Goal: Task Accomplishment & Management: Complete application form

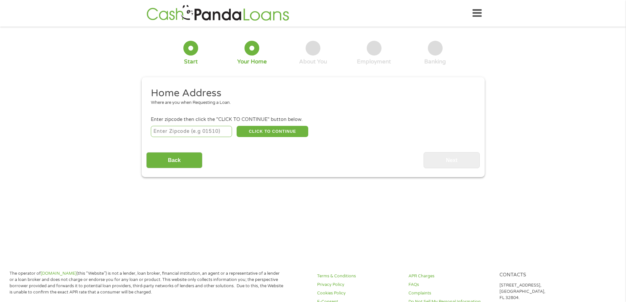
click at [202, 133] on input "number" at bounding box center [191, 131] width 81 height 11
type input "91801"
click at [279, 125] on div "91801 CLICK TO CONTINUE Please recheck your Zipcode, it seems to be Incorrect" at bounding box center [313, 131] width 324 height 13
click at [274, 131] on button "CLICK TO CONTINUE" at bounding box center [273, 131] width 72 height 11
type input "91801"
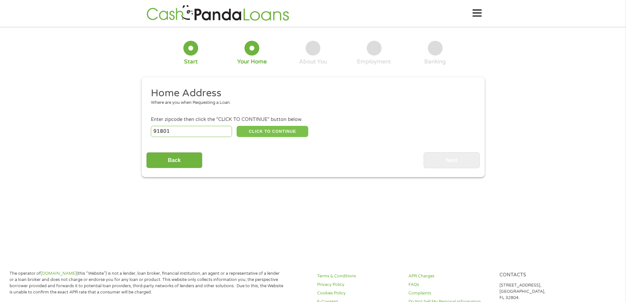
type input "Alhambra"
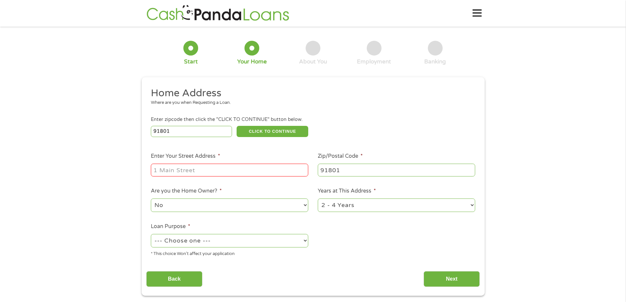
click at [195, 172] on input "Enter Your Street Address *" at bounding box center [229, 170] width 157 height 12
type input "1429 S 2ND ST APT F"
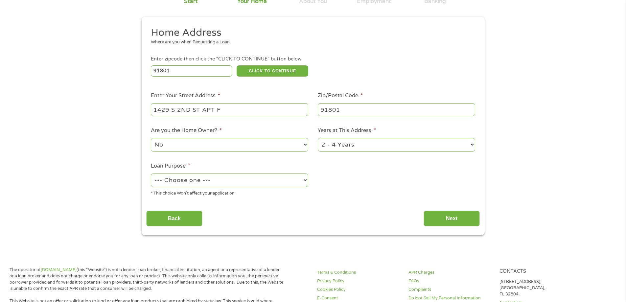
scroll to position [66, 0]
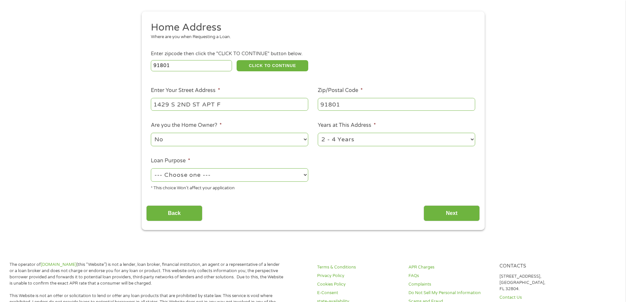
click at [357, 136] on select "1 Year or less 1 - 2 Years 2 - 4 Years Over 4 Years" at bounding box center [396, 139] width 157 height 13
select select "12months"
click at [318, 133] on select "1 Year or less 1 - 2 Years 2 - 4 Years Over 4 Years" at bounding box center [396, 139] width 157 height 13
click at [199, 178] on select "--- Choose one --- Pay Bills Debt Consolidation Home Improvement Major Purchase…" at bounding box center [229, 174] width 157 height 13
select select "paybills"
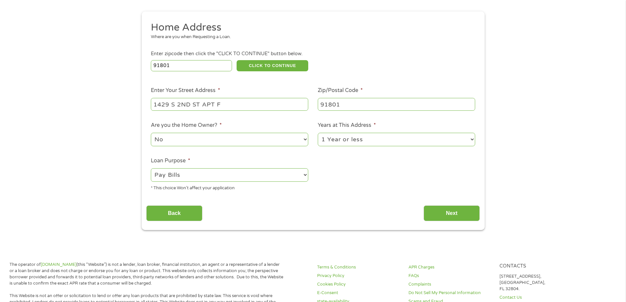
click at [151, 168] on select "--- Choose one --- Pay Bills Debt Consolidation Home Improvement Major Purchase…" at bounding box center [229, 174] width 157 height 13
click at [467, 211] on input "Next" at bounding box center [452, 213] width 56 height 16
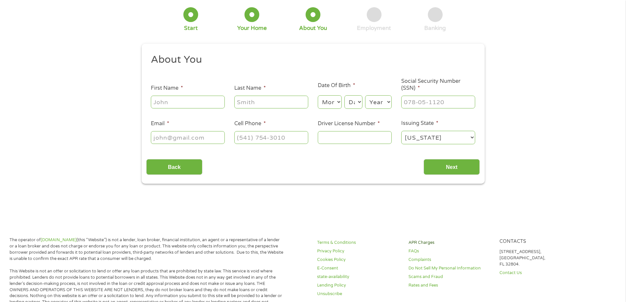
scroll to position [0, 0]
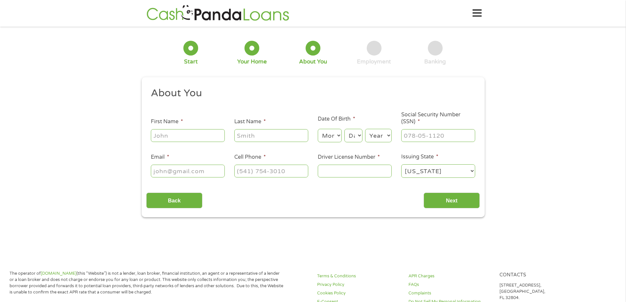
click at [169, 135] on input "First Name *" at bounding box center [188, 135] width 74 height 12
type input "[PERSON_NAME]"
type input "[EMAIL_ADDRESS][DOMAIN_NAME]"
type input "[PHONE_NUMBER]"
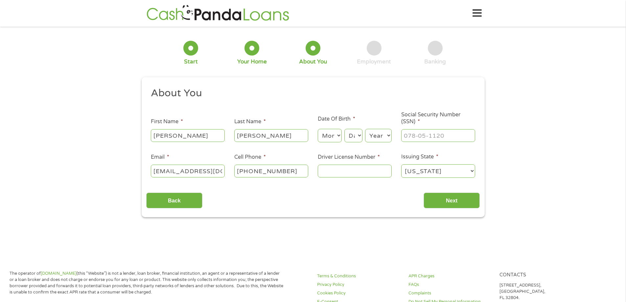
click at [332, 139] on select "Month 1 2 3 4 5 6 7 8 9 10 11 12" at bounding box center [330, 135] width 24 height 13
select select "3"
click at [318, 129] on select "Month 1 2 3 4 5 6 7 8 9 10 11 12" at bounding box center [330, 135] width 24 height 13
drag, startPoint x: 356, startPoint y: 133, endPoint x: 354, endPoint y: 137, distance: 3.5
click at [356, 134] on select "Day 1 2 3 4 5 6 7 8 9 10 11 12 13 14 15 16 17 18 19 20 21 22 23 24 25 26 27 28 …" at bounding box center [353, 135] width 18 height 13
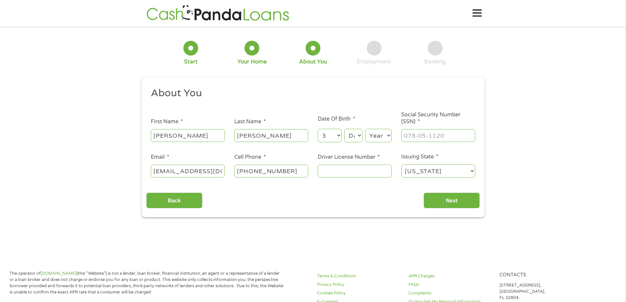
click at [350, 135] on select "Day 1 2 3 4 5 6 7 8 9 10 11 12 13 14 15 16 17 18 19 20 21 22 23 24 25 26 27 28 …" at bounding box center [353, 135] width 18 height 13
select select "30"
click at [344, 129] on select "Day 1 2 3 4 5 6 7 8 9 10 11 12 13 14 15 16 17 18 19 20 21 22 23 24 25 26 27 28 …" at bounding box center [353, 135] width 18 height 13
click at [373, 131] on select "Year [DATE] 2006 2005 2004 2003 2002 2001 2000 1999 1998 1997 1996 1995 1994 19…" at bounding box center [378, 135] width 27 height 13
select select "1970"
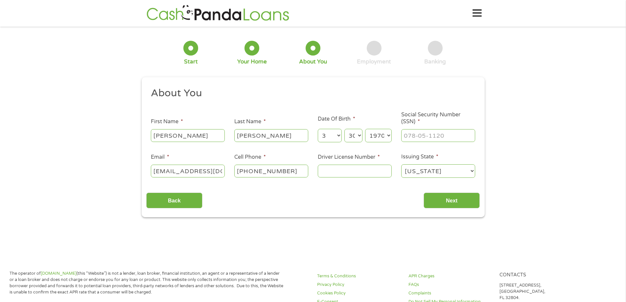
click at [365, 129] on select "Year [DATE] 2006 2005 2004 2003 2002 2001 2000 1999 1998 1997 1996 1995 1994 19…" at bounding box center [378, 135] width 27 height 13
click at [415, 139] on input "___-__-____" at bounding box center [438, 135] width 74 height 12
type input "569-55-6382"
click at [350, 171] on input "Driver License Number *" at bounding box center [355, 171] width 74 height 12
type input "A1921985"
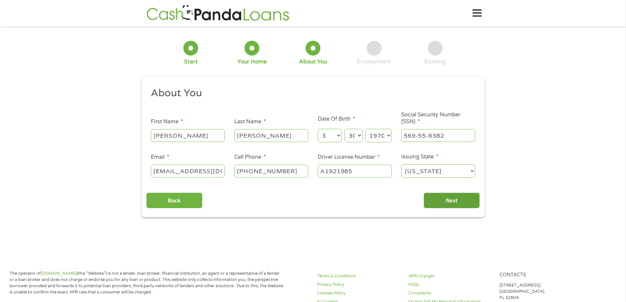
click at [434, 203] on input "Next" at bounding box center [452, 201] width 56 height 16
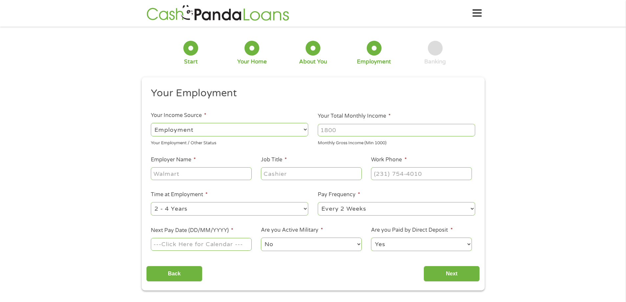
click at [368, 134] on input "Your Total Monthly Income *" at bounding box center [396, 130] width 157 height 12
type input "8200"
click at [167, 175] on input "Employer Name *" at bounding box center [201, 173] width 101 height 12
type input "NKSF"
type input "Bookkeeper"
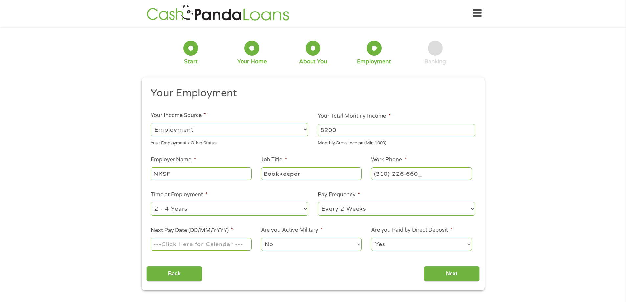
type input "[PHONE_NUMBER]"
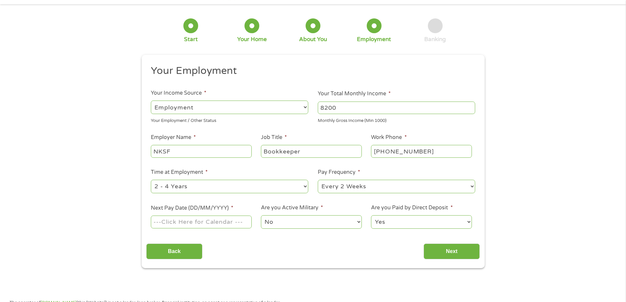
scroll to position [66, 0]
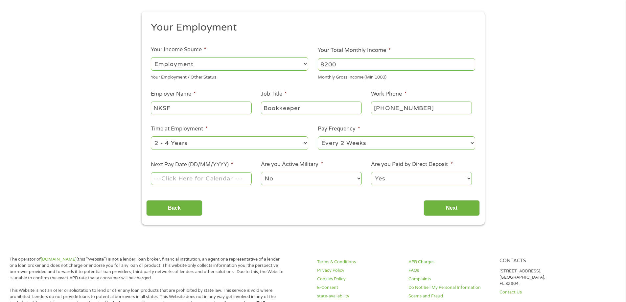
click at [207, 143] on select "--- Choose one --- 1 Year or less 1 - 2 Years 2 - 4 Years Over 4 Years" at bounding box center [229, 142] width 157 height 13
select select "60months"
click at [151, 136] on select "--- Choose one --- 1 Year or less 1 - 2 Years 2 - 4 Years Over 4 Years" at bounding box center [229, 142] width 157 height 13
click at [358, 143] on select "--- Choose one --- Every 2 Weeks Every Week Monthly Semi-Monthly" at bounding box center [396, 142] width 157 height 13
select select "semimonthly"
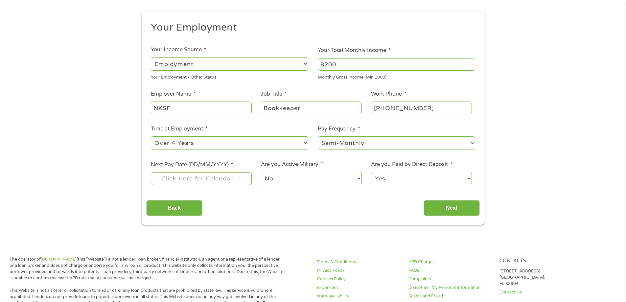
click at [318, 136] on select "--- Choose one --- Every 2 Weeks Every Week Monthly Semi-Monthly" at bounding box center [396, 142] width 157 height 13
click at [193, 183] on body "Home Get Loan Offer How it works FAQs Blog Cash Loans Quick Loans Online Loans …" at bounding box center [313, 292] width 626 height 717
click at [193, 179] on input "Next Pay Date (DD/MM/YYYY) *" at bounding box center [201, 178] width 101 height 12
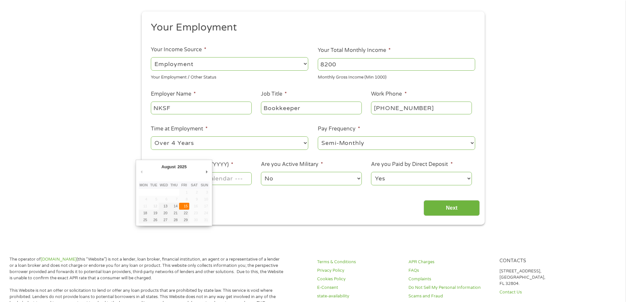
type input "[DATE]"
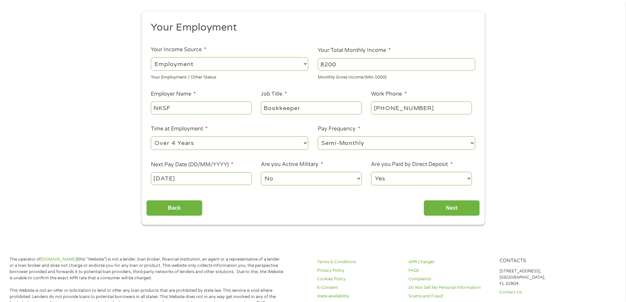
click at [287, 179] on select "No Yes" at bounding box center [311, 178] width 101 height 13
click at [292, 179] on select "No Yes" at bounding box center [311, 178] width 101 height 13
click at [445, 208] on input "Next" at bounding box center [452, 208] width 56 height 16
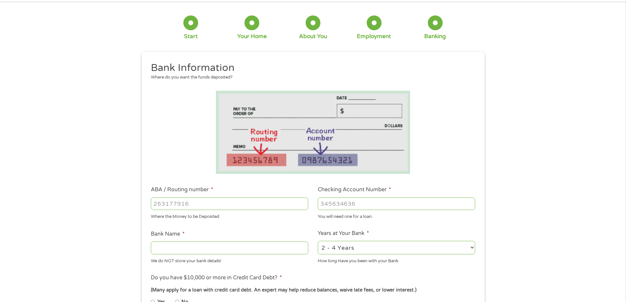
scroll to position [131, 0]
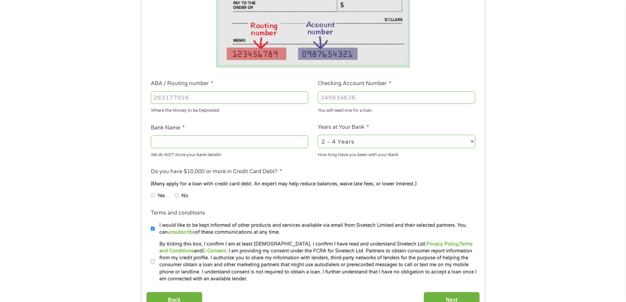
click at [181, 103] on input "ABA / Routing number *" at bounding box center [229, 97] width 157 height 12
type input "121042882"
type input "[PERSON_NAME] FARGO BANK NA"
type input "5455925395"
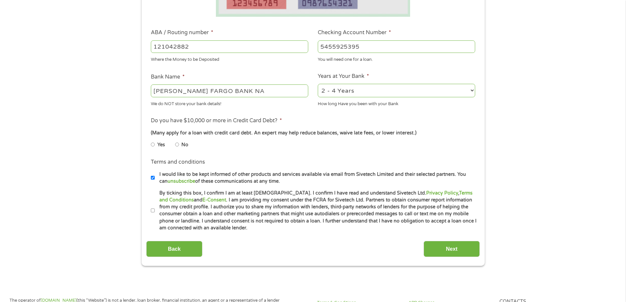
scroll to position [197, 0]
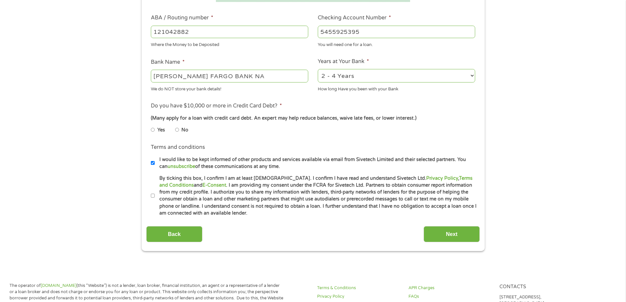
click at [152, 130] on input "Yes" at bounding box center [153, 130] width 4 height 11
radio input "true"
click at [155, 191] on label "By ticking this box, I confirm I am at least [DEMOGRAPHIC_DATA]. I confirm I ha…" at bounding box center [316, 196] width 322 height 42
click at [154, 191] on input "By ticking this box, I confirm I am at least [DEMOGRAPHIC_DATA]. I confirm I ha…" at bounding box center [153, 196] width 4 height 11
checkbox input "true"
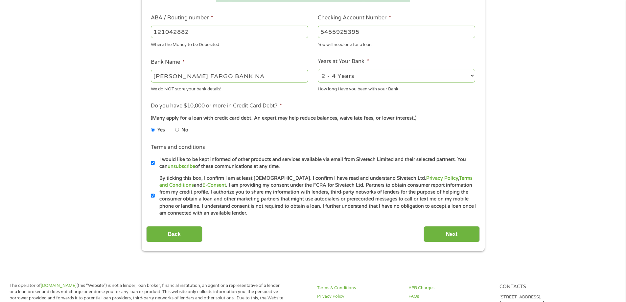
click at [157, 163] on label "I would like to be kept informed of other products and services available via e…" at bounding box center [316, 163] width 322 height 14
click at [155, 163] on input "I would like to be kept informed of other products and services available via e…" at bounding box center [153, 163] width 4 height 11
checkbox input "false"
click at [441, 236] on input "Next" at bounding box center [452, 234] width 56 height 16
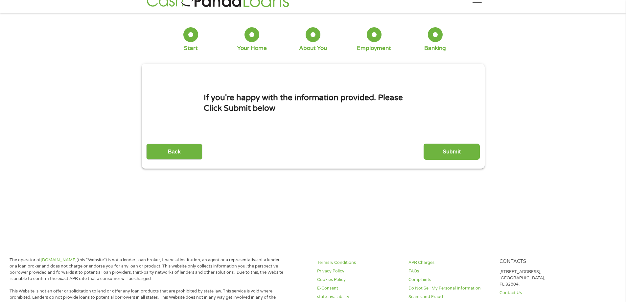
scroll to position [0, 0]
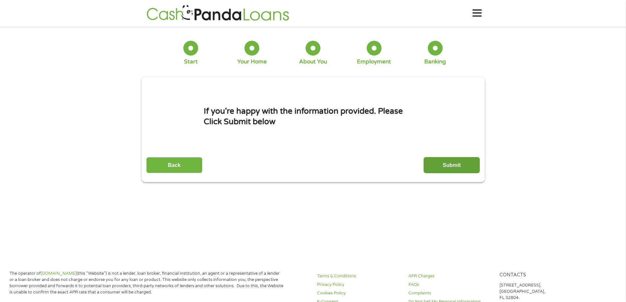
click at [455, 165] on input "Submit" at bounding box center [452, 165] width 56 height 16
